Goal: Task Accomplishment & Management: Manage account settings

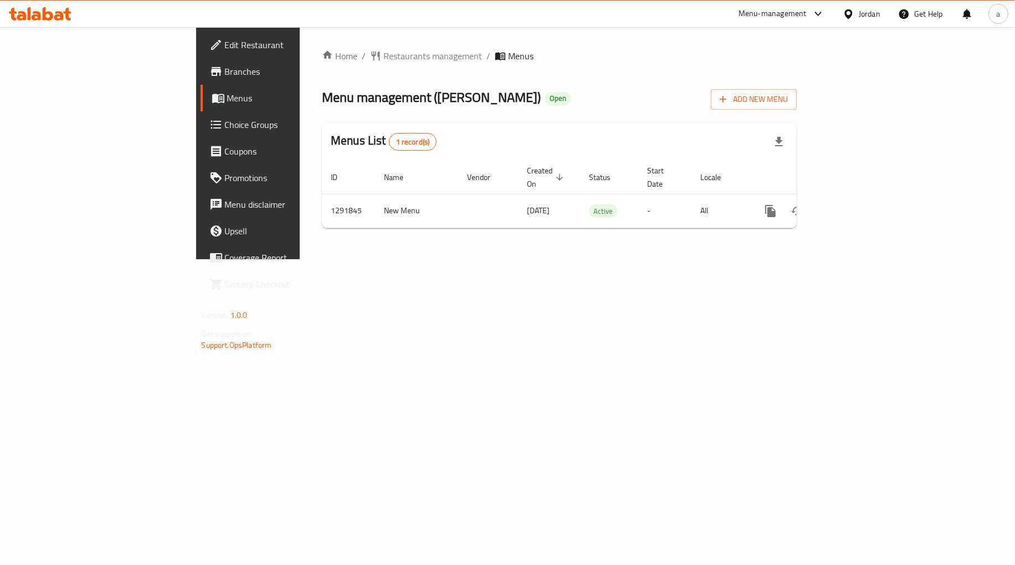
click at [225, 130] on span "Choice Groups" at bounding box center [291, 124] width 132 height 13
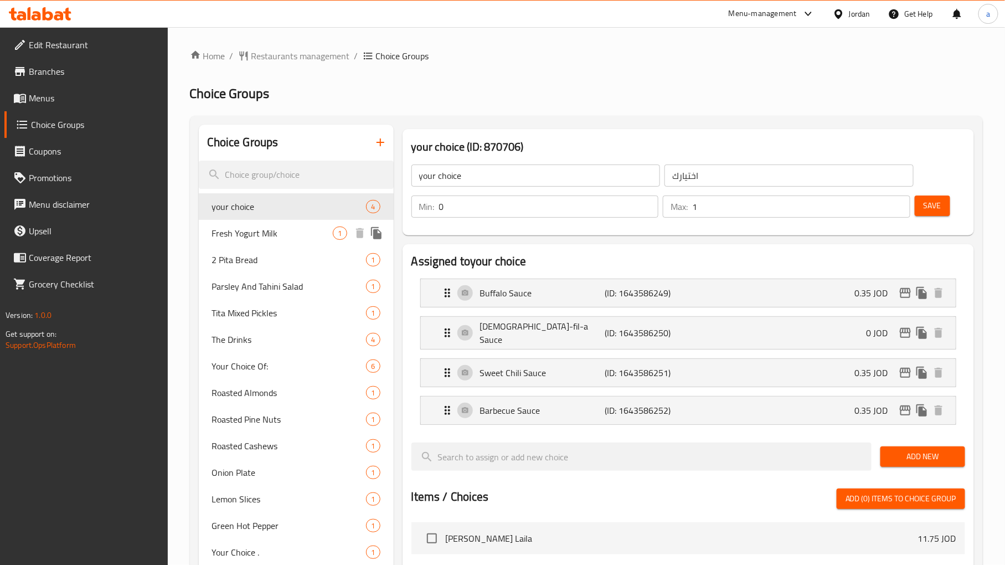
click at [281, 230] on span "Fresh Yogurt Milk" at bounding box center [272, 233] width 121 height 13
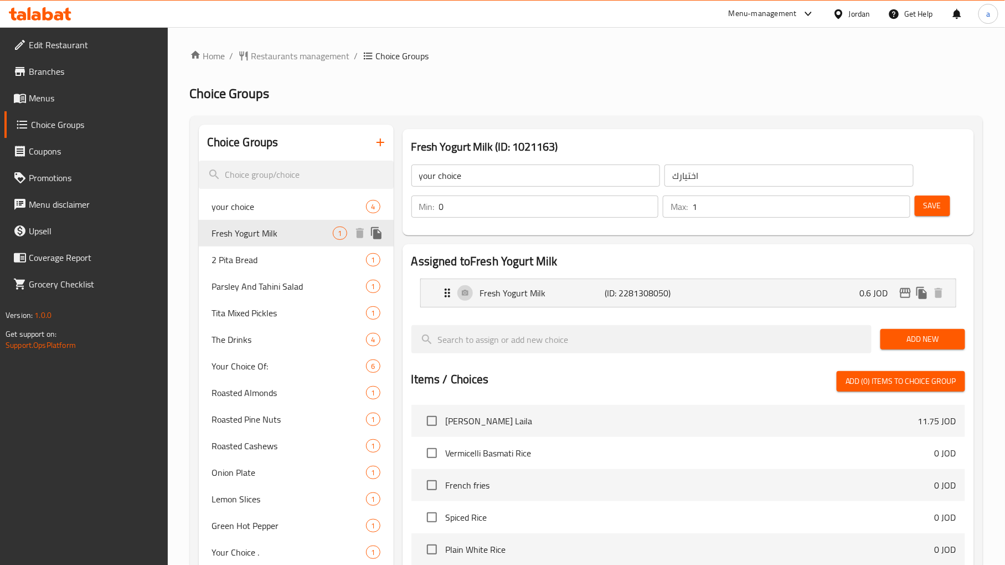
type input "Fresh Yogurt Milk"
type input "لبن [PERSON_NAME]"
click at [657, 52] on ol "Home / Restaurants management / Choice Groups" at bounding box center [586, 55] width 793 height 13
click at [251, 256] on span "2 Pita Bread" at bounding box center [272, 259] width 121 height 13
type input "2 Pita Bread"
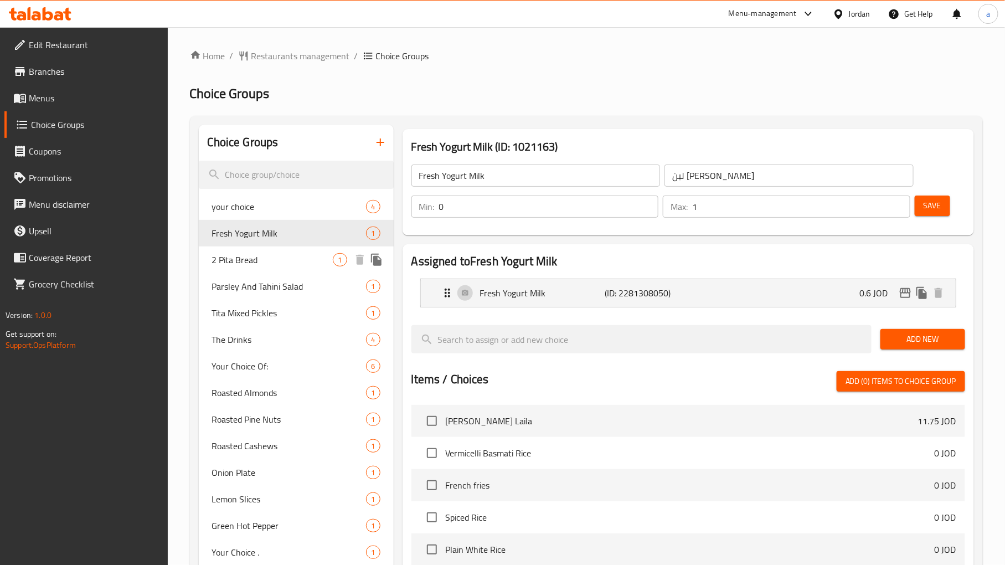
type input "2 خبز بيتا"
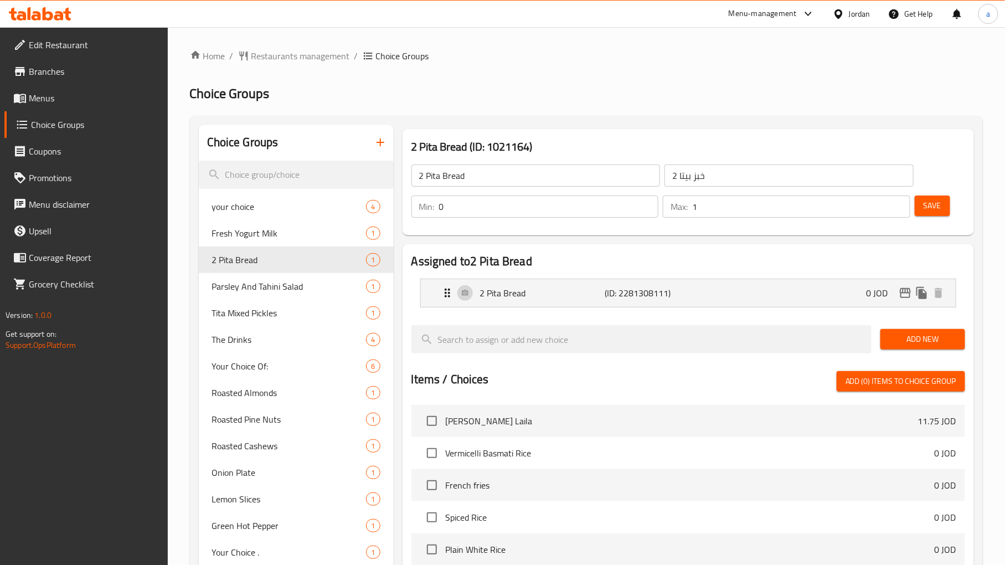
click at [596, 84] on div "Home / Restaurants management / Choice Groups Choice Groups Choice Groups your …" at bounding box center [586, 460] width 793 height 822
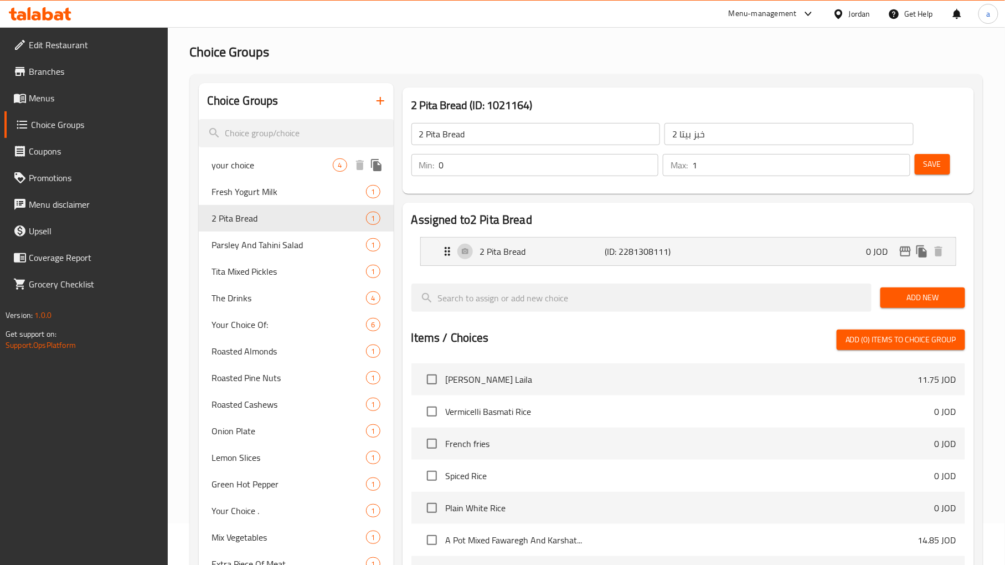
scroll to position [20, 0]
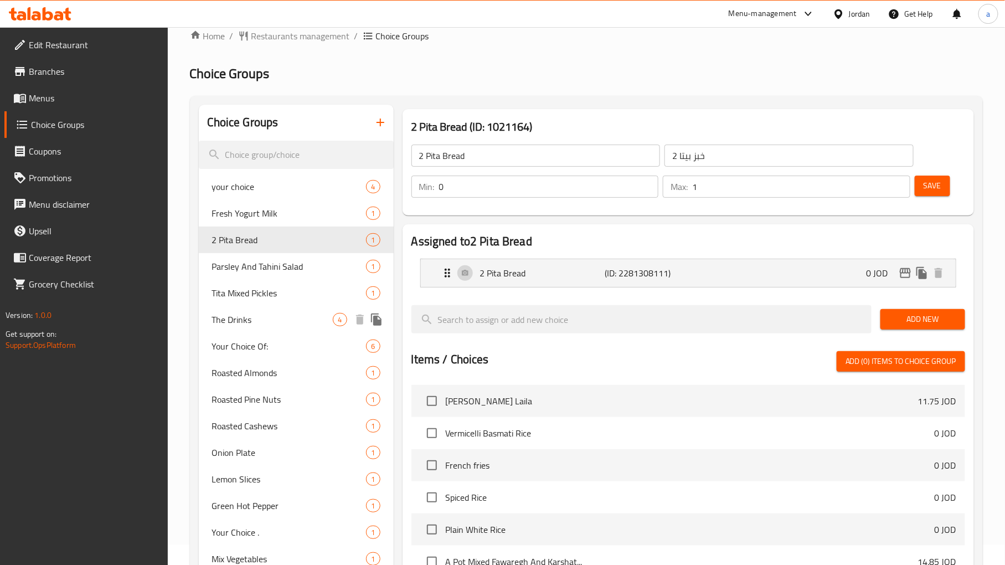
click at [248, 321] on span "The Drinks" at bounding box center [272, 319] width 121 height 13
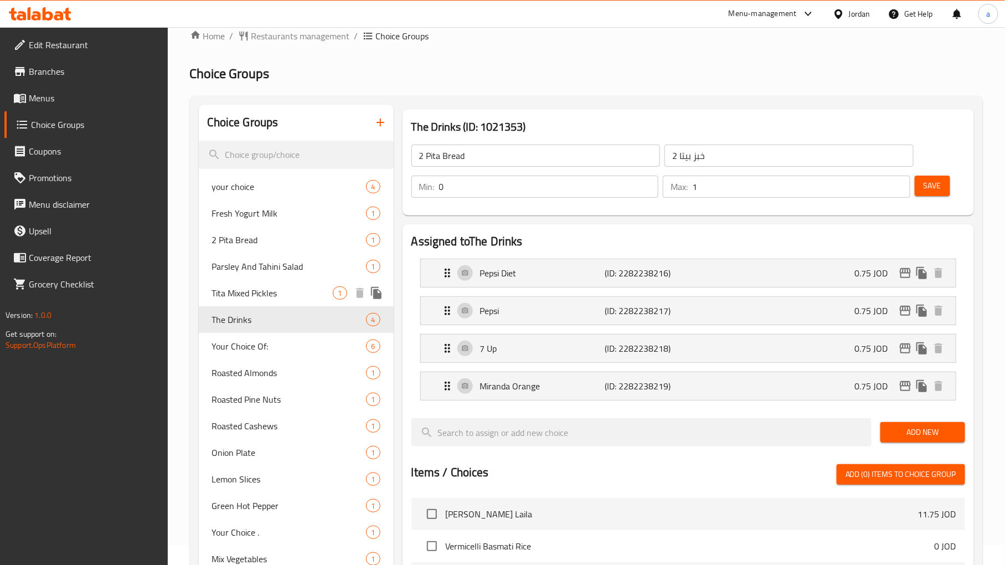
type input "The Drinks"
type input "مشروبات"
type input "1"
click at [627, 65] on h2 "Choice Groups" at bounding box center [586, 74] width 793 height 18
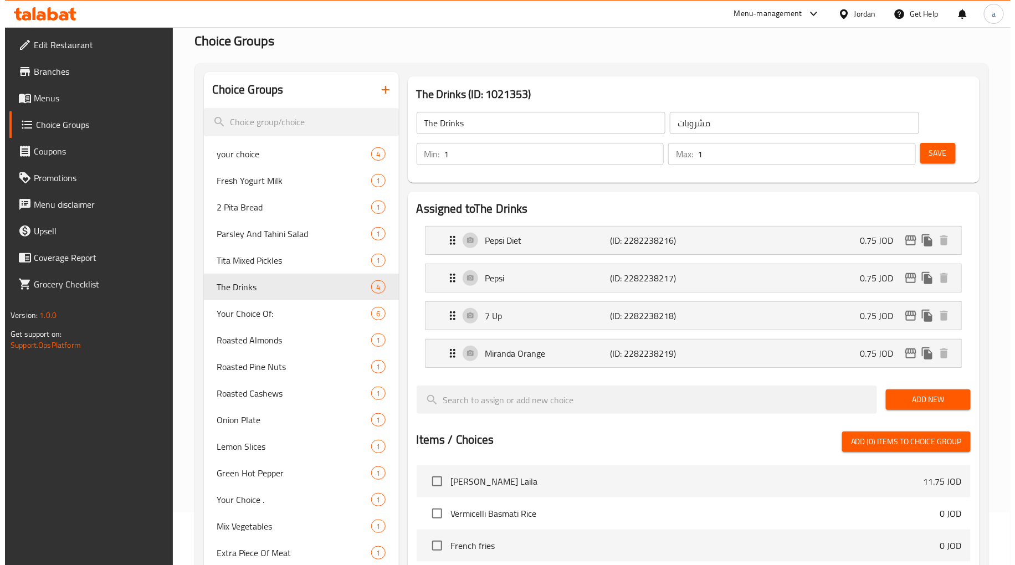
scroll to position [0, 0]
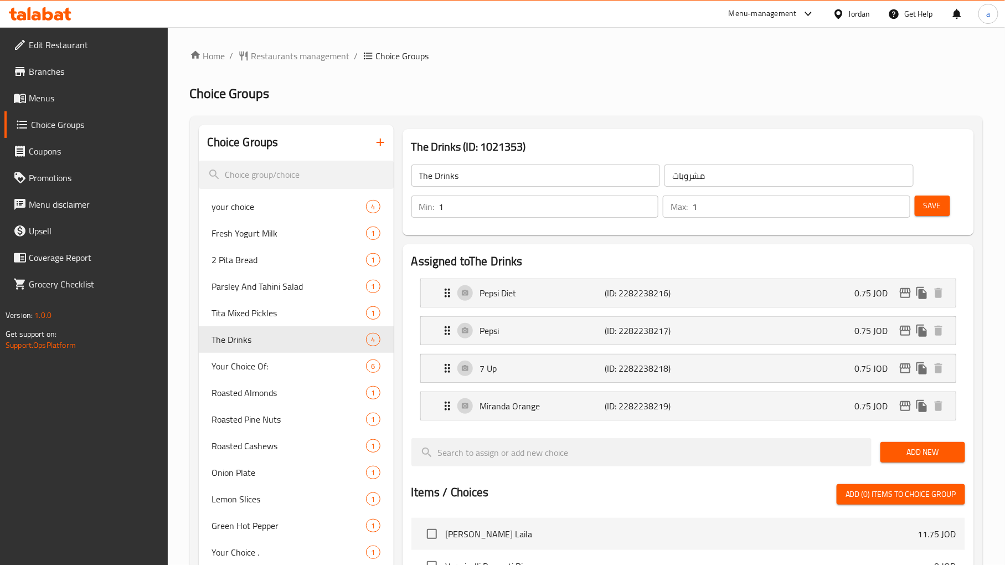
click at [503, 104] on div "Home / Restaurants management / Choice Groups Choice Groups Choice Groups your …" at bounding box center [586, 500] width 793 height 903
click at [252, 390] on span "Roasted Almonds" at bounding box center [272, 392] width 121 height 13
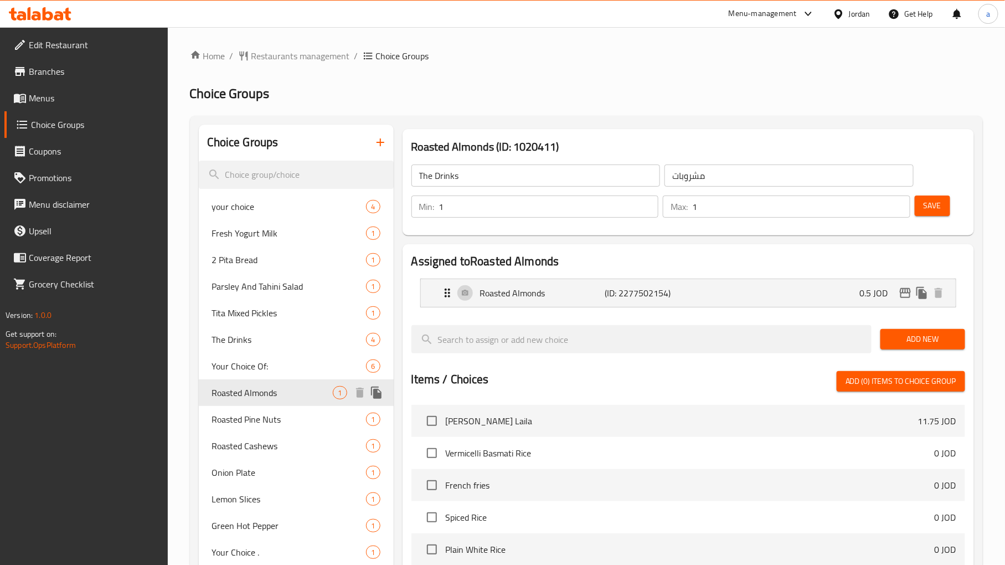
type input "Roasted Almonds"
type input "لوز محمص"
type input "0"
click at [578, 57] on ol "Home / Restaurants management / Choice Groups" at bounding box center [586, 55] width 793 height 13
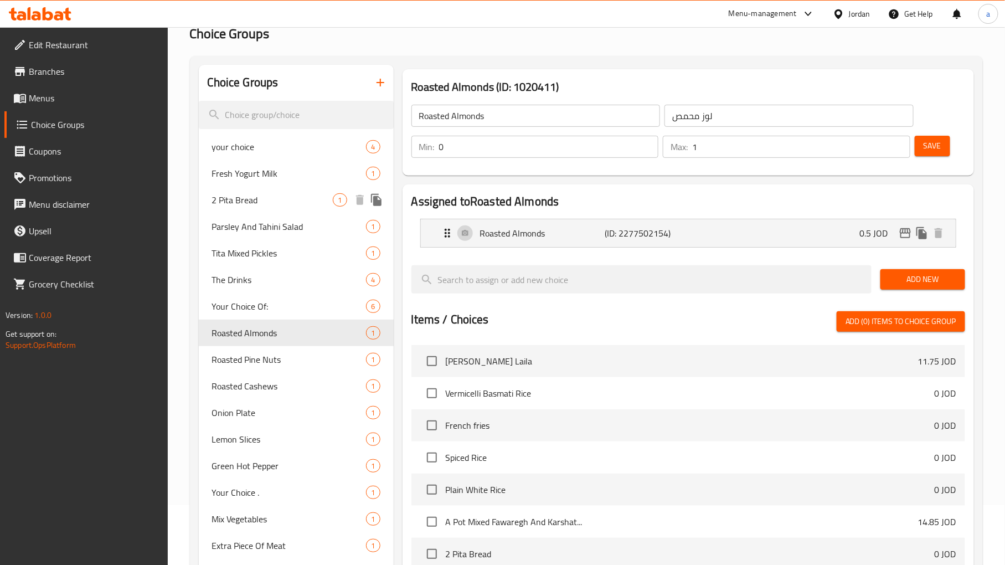
scroll to position [102, 0]
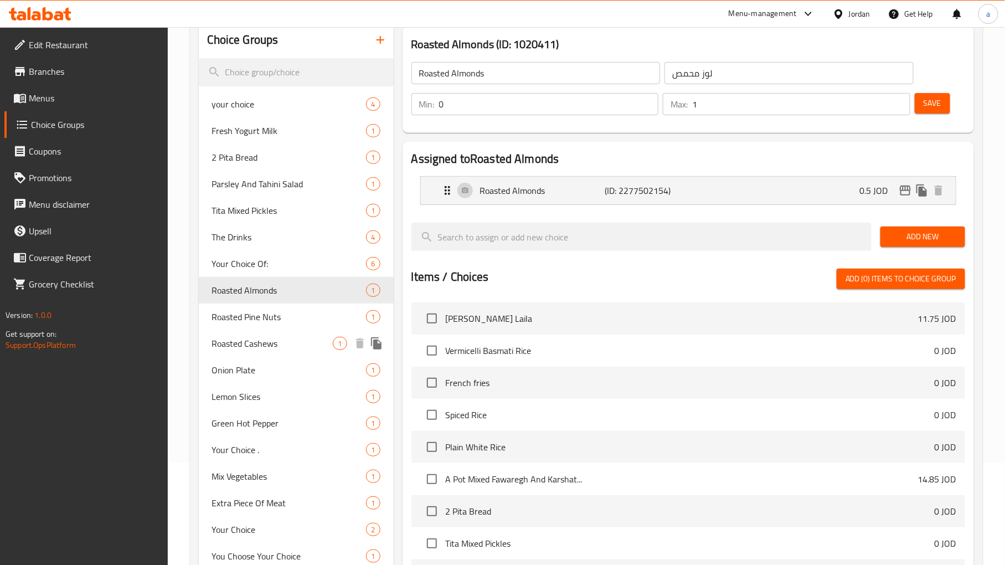
click at [264, 344] on span "Roasted Cashews" at bounding box center [272, 343] width 121 height 13
type input "Roasted Cashews"
type input "كاجو محمص"
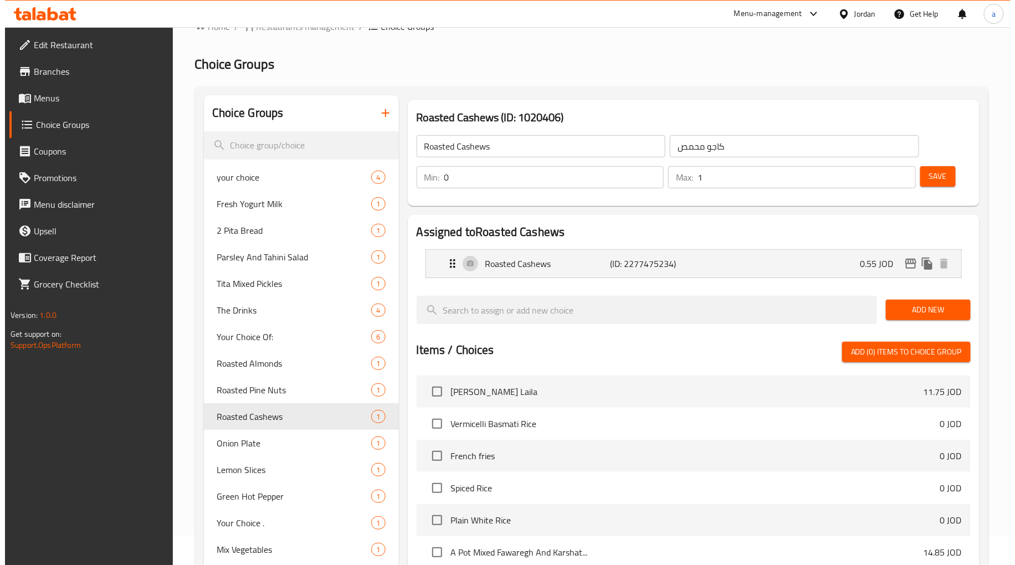
scroll to position [0, 0]
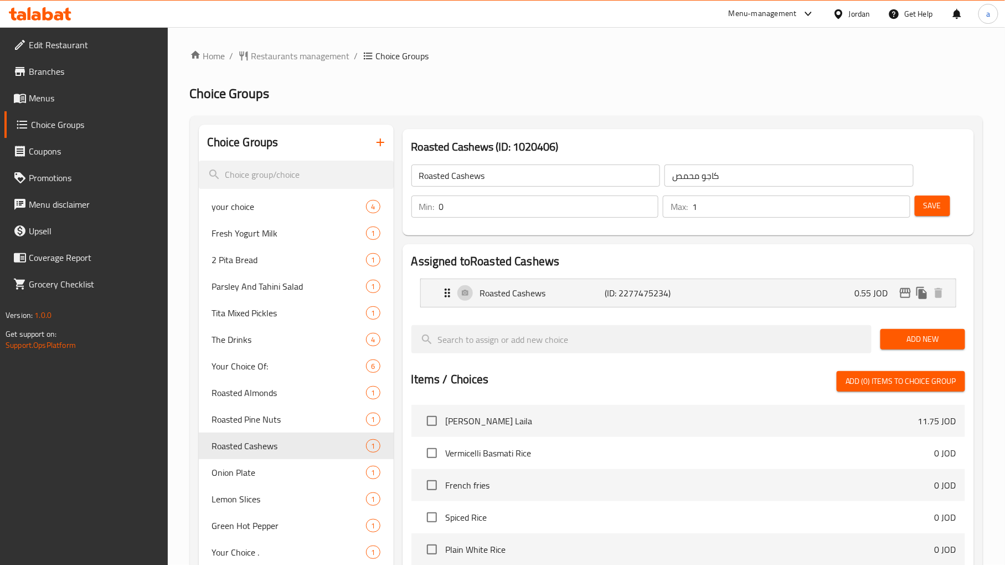
click at [602, 70] on div "Home / Restaurants management / Choice Groups Choice Groups Choice Groups your …" at bounding box center [586, 460] width 793 height 822
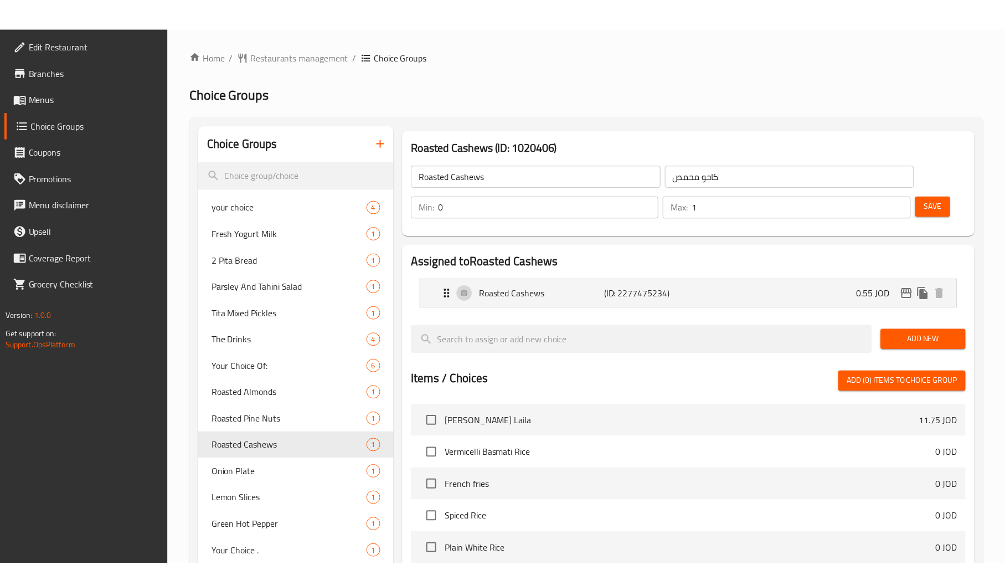
scroll to position [328, 0]
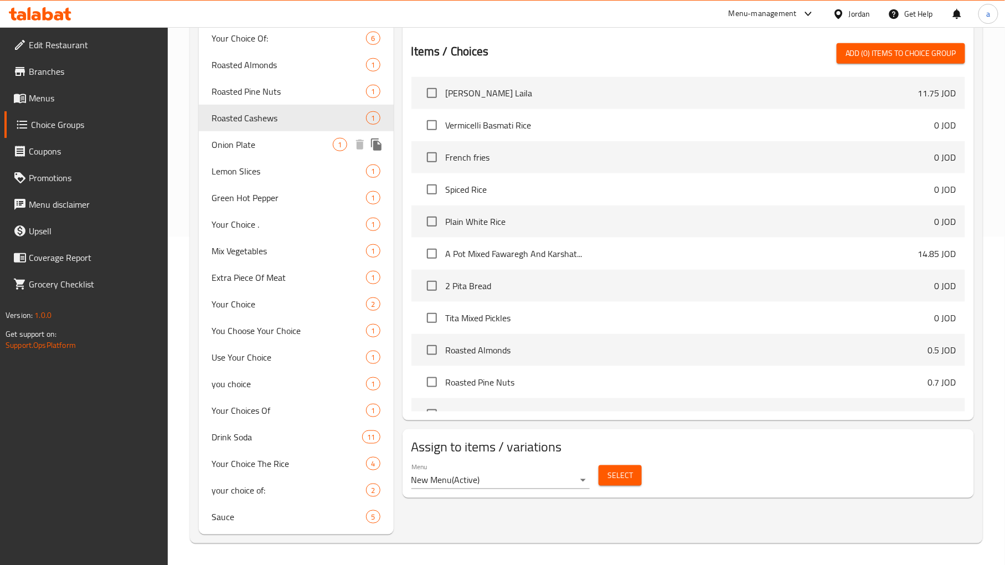
click at [239, 146] on span "Onion Plate" at bounding box center [272, 144] width 121 height 13
type input "Onion Plate"
type input "طبق بصل"
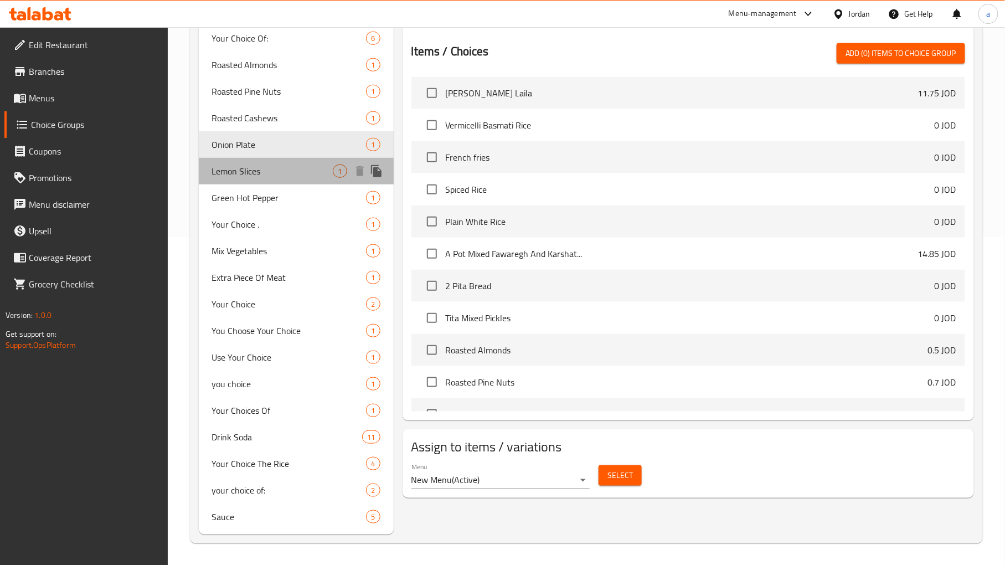
click at [240, 173] on span "Lemon Slices" at bounding box center [272, 171] width 121 height 13
type input "Lemon Slices"
type input "[PERSON_NAME]"
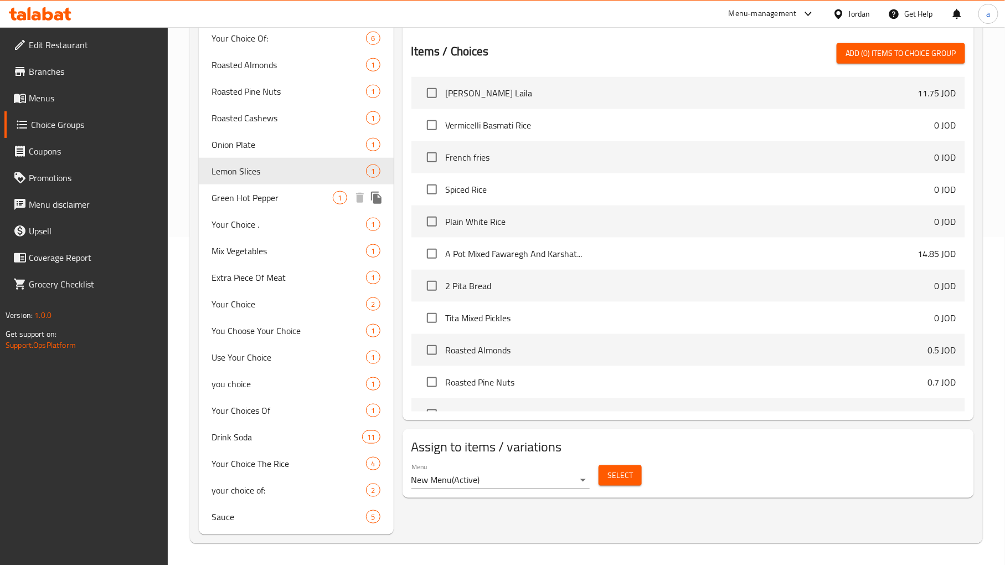
click at [253, 197] on span "Green Hot Pepper" at bounding box center [272, 197] width 121 height 13
type input "Green Hot Pepper"
type input "فلفل اخضر حار"
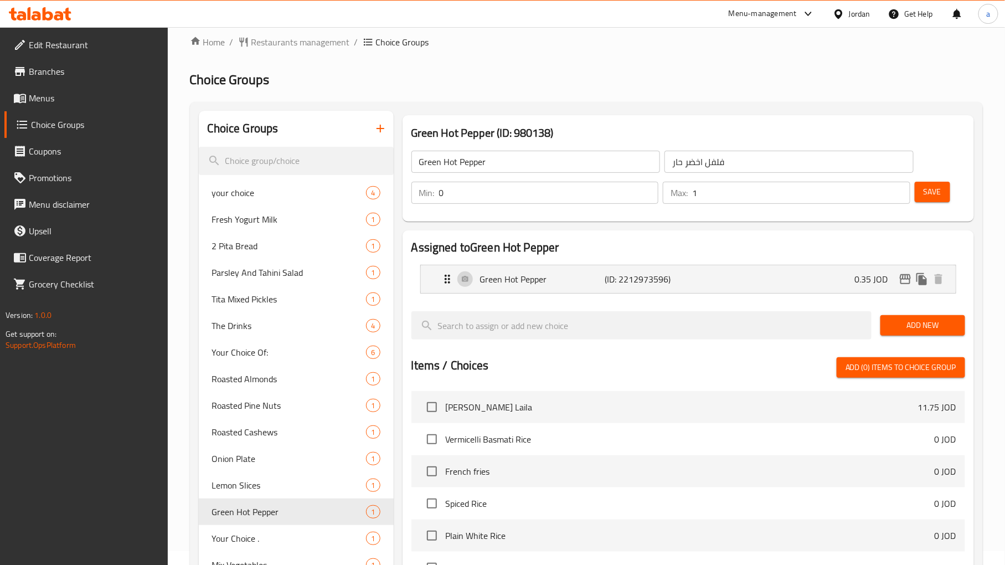
scroll to position [0, 0]
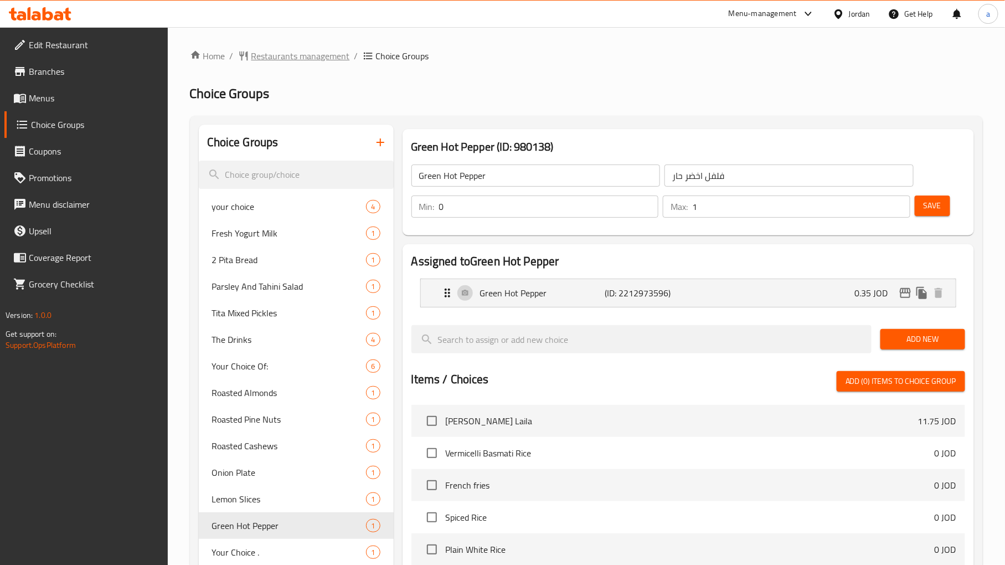
click at [279, 56] on span "Restaurants management" at bounding box center [301, 55] width 99 height 13
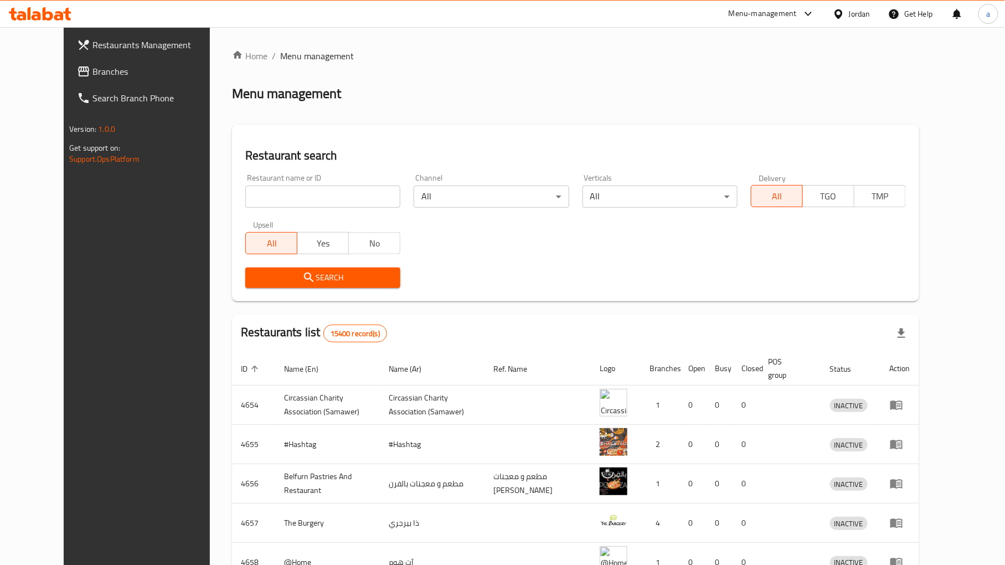
click at [93, 75] on span "Branches" at bounding box center [158, 71] width 130 height 13
